Goal: Task Accomplishment & Management: Manage account settings

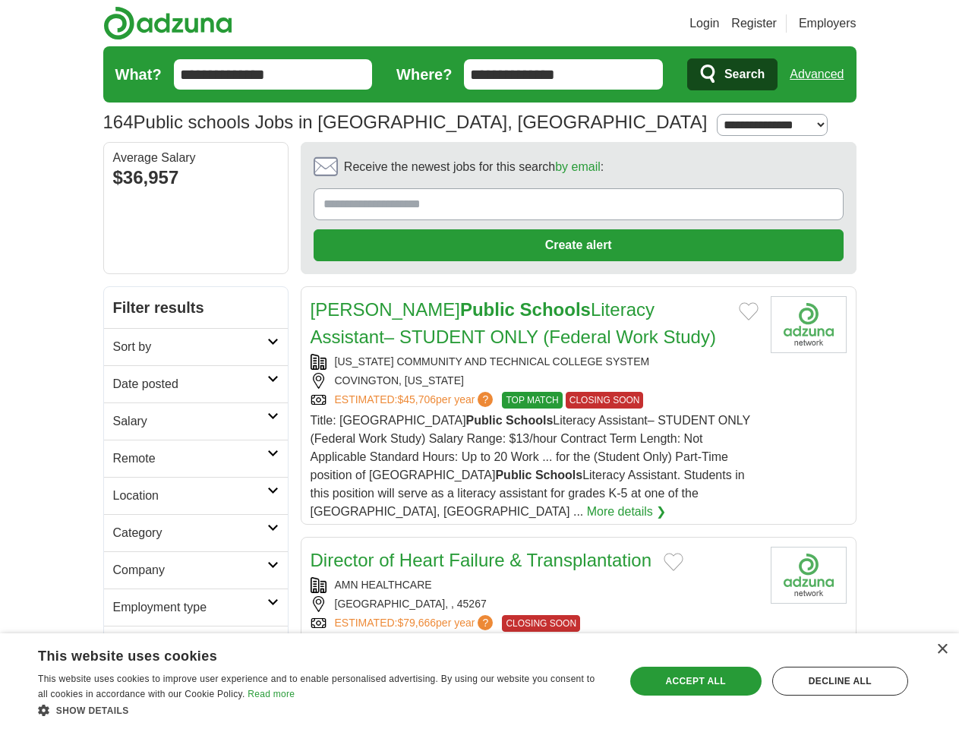
click at [719, 24] on link "Login" at bounding box center [705, 23] width 30 height 18
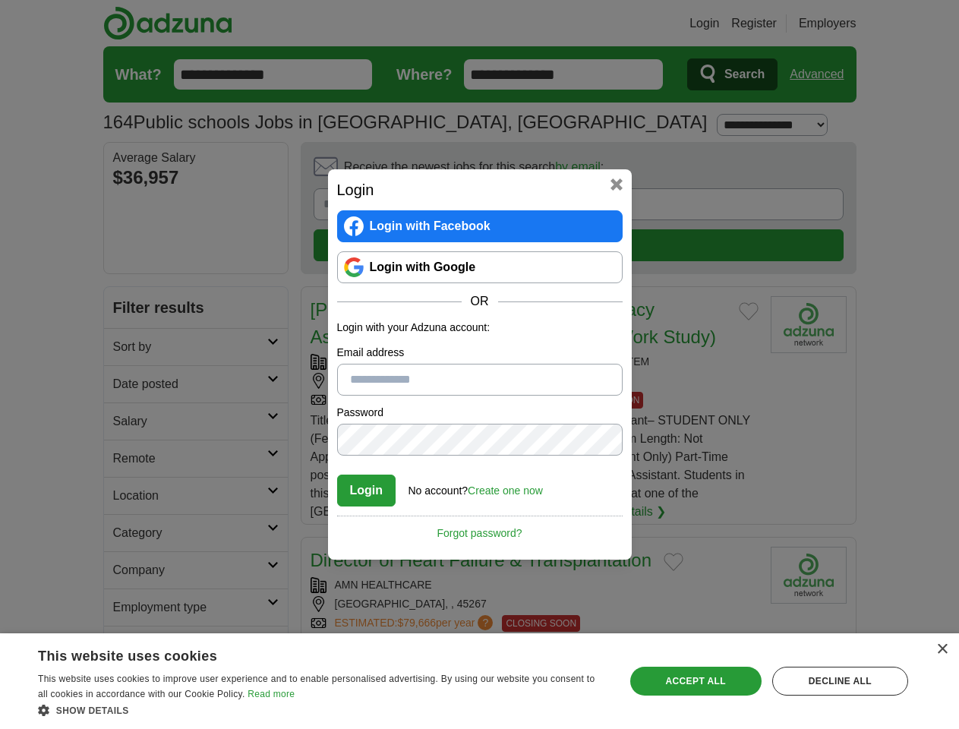
click at [846, 24] on div "Login Login with Facebook Login with Google OR Login with your Adzuna account: …" at bounding box center [479, 364] width 959 height 729
click at [823, 74] on div "Login Login with Facebook Login with Google OR Login with your Adzuna account: …" at bounding box center [479, 364] width 959 height 729
click at [536, 171] on div "Login Login with Facebook Login with Google OR Login with your Adzuna account: …" at bounding box center [480, 364] width 304 height 390
click at [888, 172] on div "Login Login with Facebook Login with Google OR Login with your Adzuna account: …" at bounding box center [479, 364] width 959 height 729
click at [128, 273] on div "Login Login with Facebook Login with Google OR Login with your Adzuna account: …" at bounding box center [479, 364] width 959 height 729
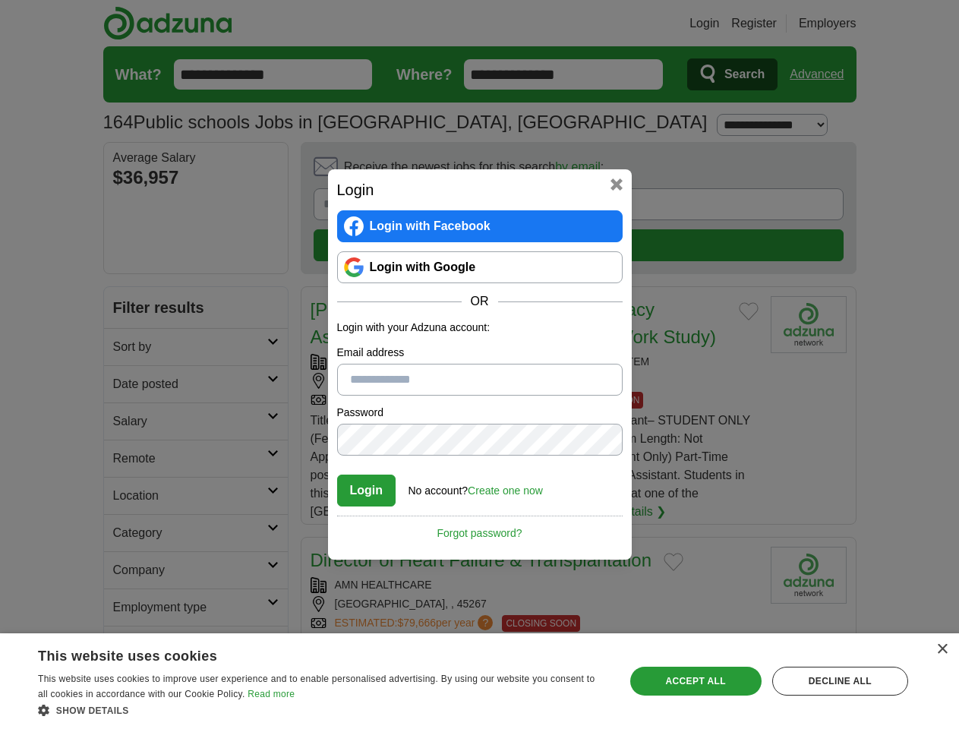
click at [128, 311] on div "Login Login with Facebook Login with Google OR Login with your Adzuna account: …" at bounding box center [479, 364] width 959 height 729
click at [128, 348] on div "Login Login with Facebook Login with Google OR Login with your Adzuna account: …" at bounding box center [479, 364] width 959 height 729
click at [128, 385] on div "Login Login with Facebook Login with Google OR Login with your Adzuna account: …" at bounding box center [479, 364] width 959 height 729
click at [128, 422] on div "Login Login with Facebook Login with Google OR Login with your Adzuna account: …" at bounding box center [479, 364] width 959 height 729
